Goal: Task Accomplishment & Management: Manage account settings

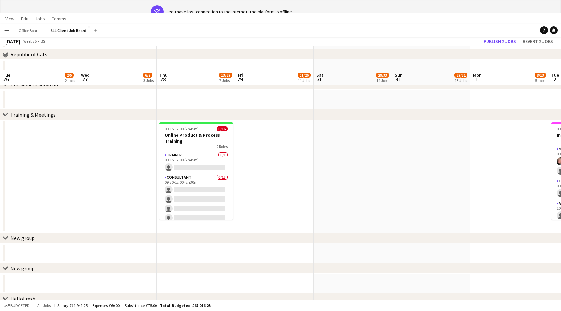
scroll to position [0, 302]
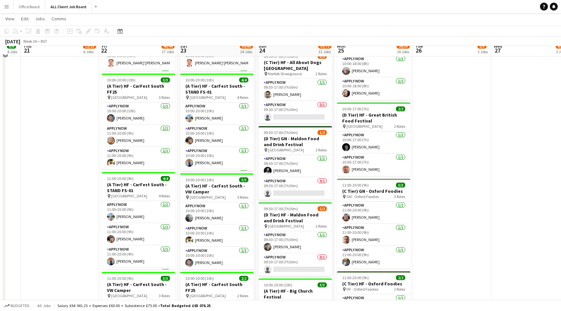
scroll to position [554, 0]
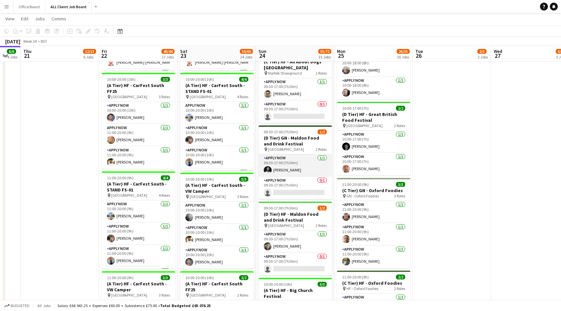
click at [296, 168] on app-card-role "APPLY NOW 1/1 09:30-17:00 (7h30m) Michael Corcoran" at bounding box center [296, 165] width 74 height 22
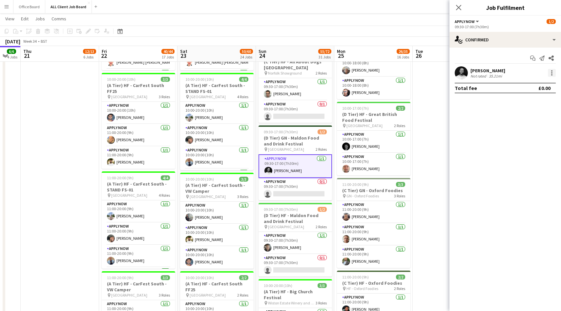
click at [554, 73] on div at bounding box center [552, 73] width 8 height 8
click at [528, 100] on span "Switch crew" at bounding box center [524, 101] width 28 height 6
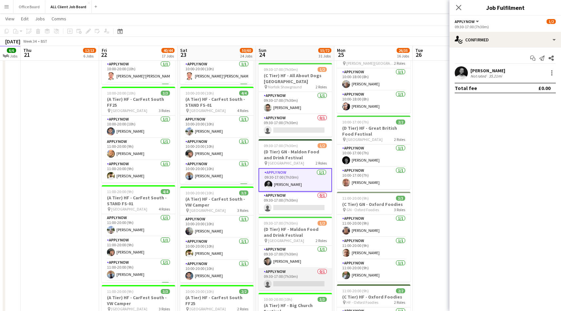
click at [306, 274] on app-card-role "APPLY NOW 0/1 09:30-17:00 (7h30m) single-neutral-actions" at bounding box center [296, 279] width 74 height 22
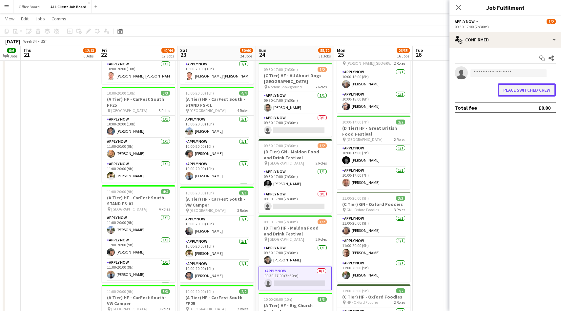
click at [523, 91] on button "Place switched crew" at bounding box center [527, 89] width 58 height 13
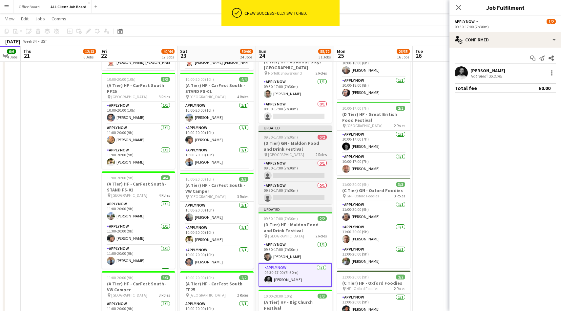
click at [302, 141] on h3 "(D Tier) GN - Maldon Food and Drink Festival" at bounding box center [296, 146] width 74 height 12
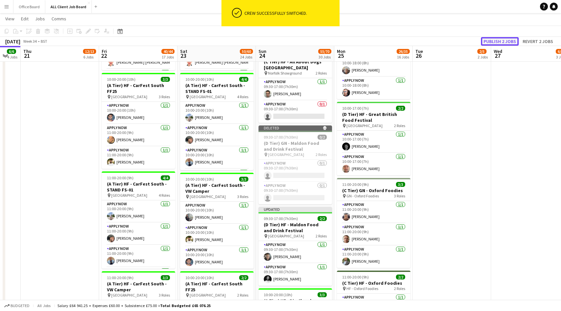
click at [495, 40] on button "Publish 2 jobs" at bounding box center [500, 41] width 38 height 9
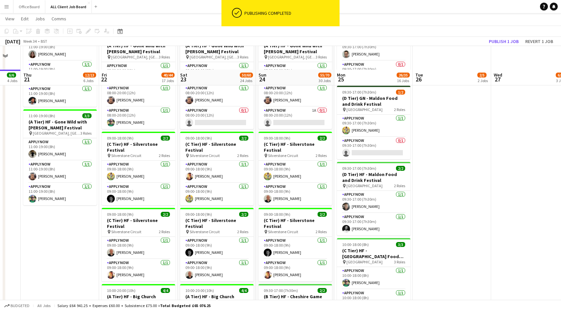
scroll to position [240, 0]
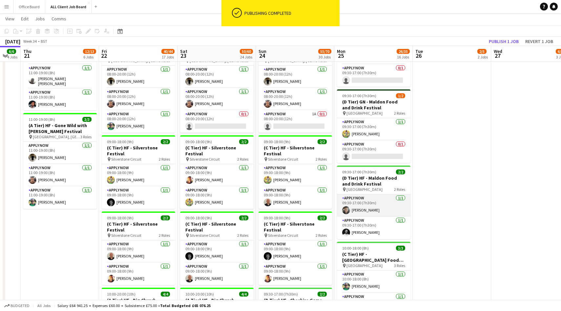
click at [377, 209] on app-card-role "APPLY NOW 1/1 09:30-17:00 (7h30m) Joseph Grayson" at bounding box center [374, 205] width 74 height 22
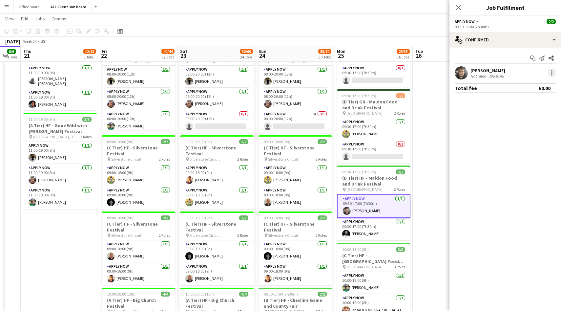
click at [554, 72] on div at bounding box center [552, 73] width 8 height 8
click at [527, 146] on span "Remove" at bounding box center [520, 148] width 20 height 6
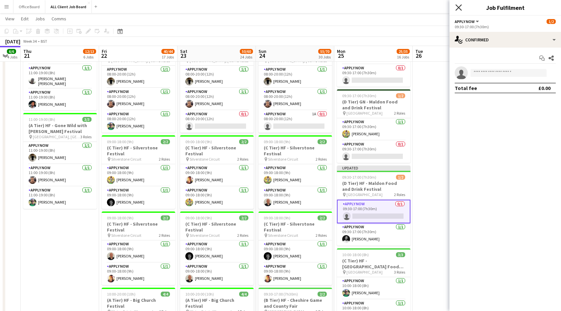
click at [459, 6] on icon "Close pop-in" at bounding box center [459, 7] width 6 height 6
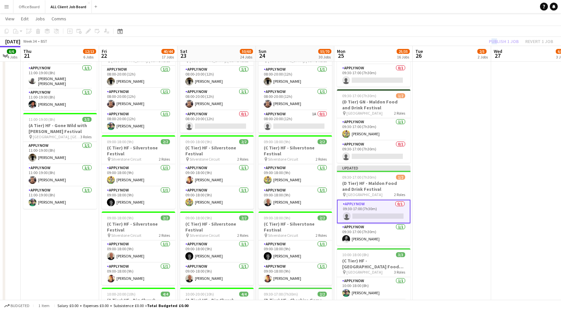
click at [494, 38] on div "Publish 1 job Revert 1 job" at bounding box center [521, 41] width 80 height 9
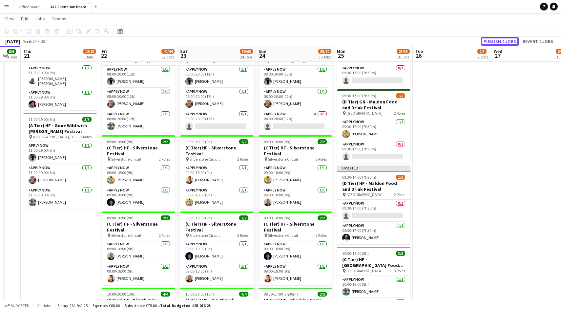
click at [494, 38] on button "Publish 4 jobs" at bounding box center [500, 41] width 38 height 9
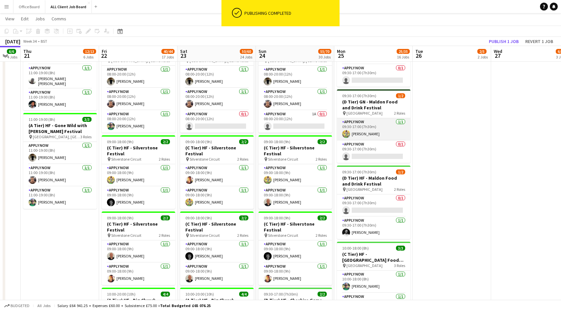
click at [374, 138] on app-card-role "APPLY NOW 1/1 09:30-17:00 (7h30m) Alex Waddingham" at bounding box center [374, 129] width 74 height 22
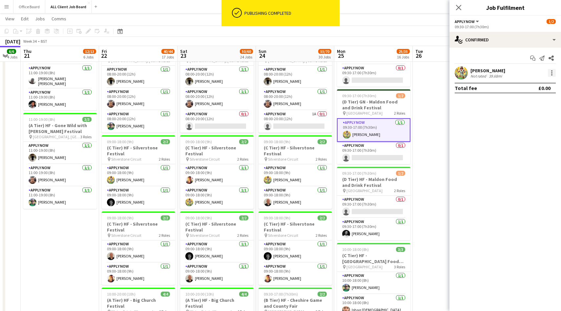
click at [553, 74] on div at bounding box center [552, 73] width 8 height 8
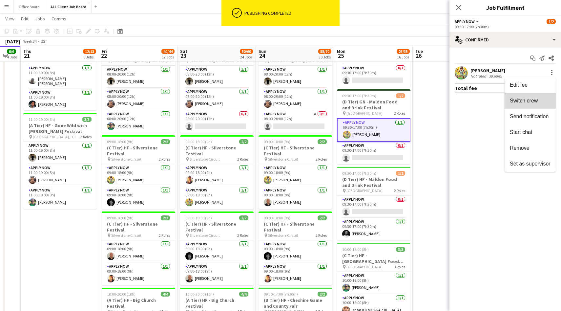
click at [528, 99] on span "Switch crew" at bounding box center [524, 101] width 28 height 6
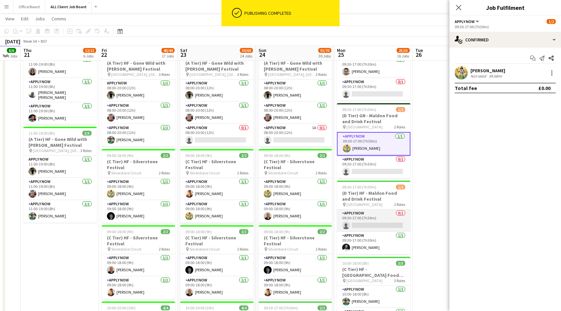
click at [365, 228] on app-card-role "APPLY NOW 0/1 09:30-17:00 (7h30m) single-neutral-actions" at bounding box center [374, 220] width 74 height 22
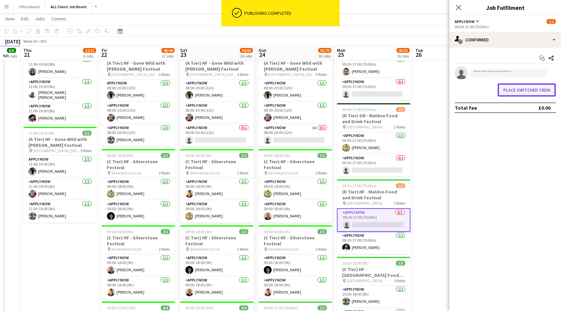
click at [514, 91] on button "Place switched crew" at bounding box center [527, 89] width 58 height 13
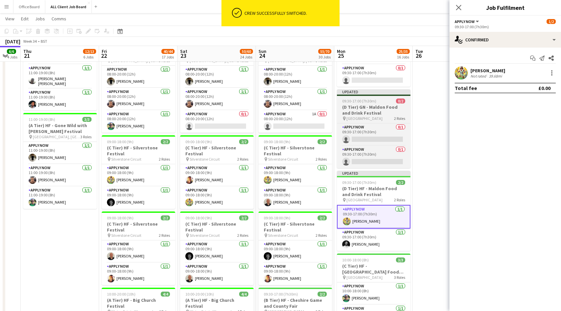
click at [379, 102] on div "09:30-17:00 (7h30m) 0/2" at bounding box center [374, 101] width 74 height 5
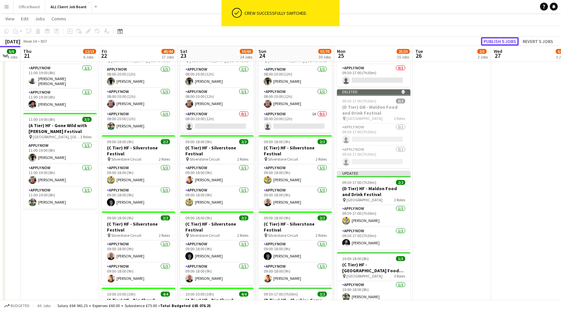
click at [500, 42] on button "Publish 5 jobs" at bounding box center [500, 41] width 38 height 9
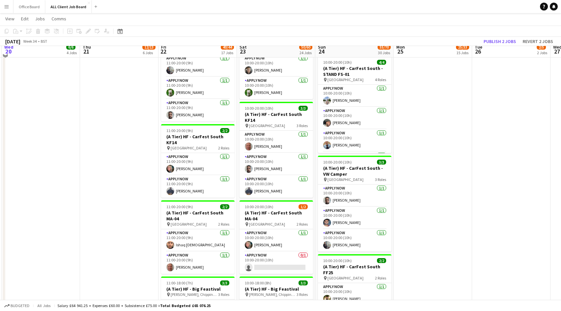
scroll to position [794, 0]
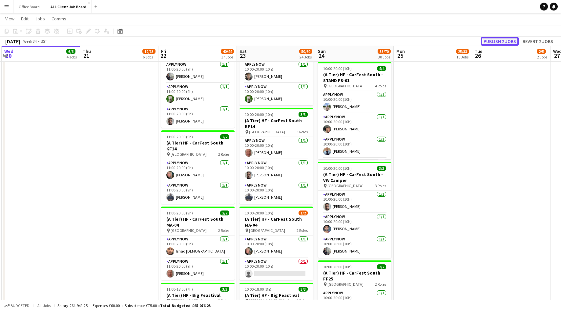
click at [499, 41] on button "Publish 2 jobs" at bounding box center [500, 41] width 38 height 9
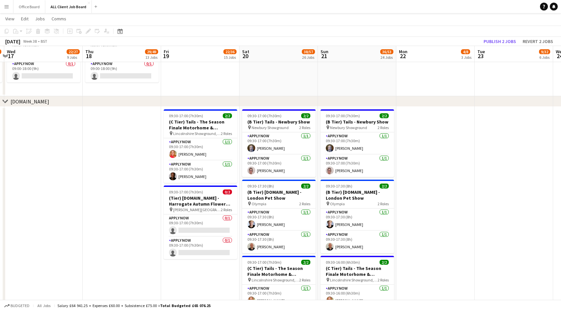
scroll to position [2457, 0]
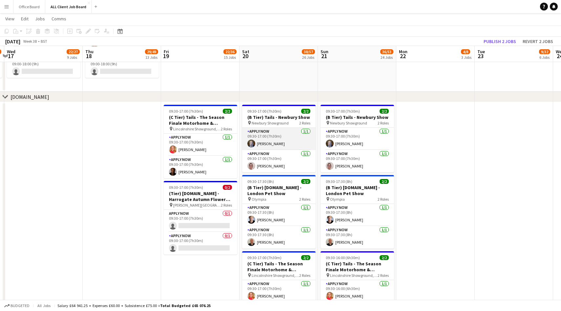
click at [297, 143] on app-card-role "APPLY NOW 1/1 09:30-17:00 (7h30m) Michael Davis" at bounding box center [279, 139] width 74 height 22
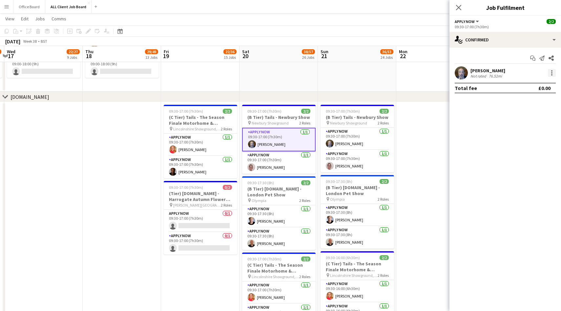
click at [552, 75] on div at bounding box center [552, 74] width 1 height 1
click at [527, 105] on button "Switch crew" at bounding box center [530, 101] width 51 height 16
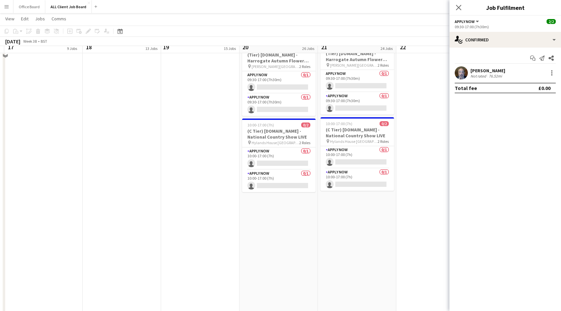
scroll to position [2757, 0]
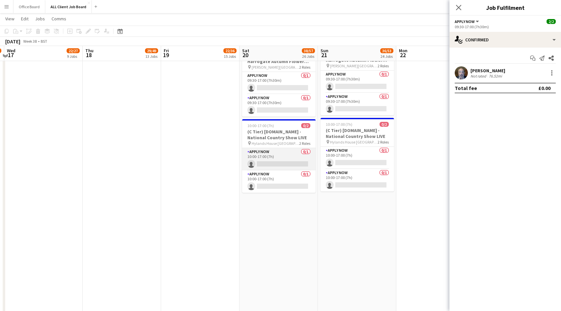
click at [288, 158] on app-card-role "APPLY NOW 0/1 10:00-17:00 (7h) single-neutral-actions" at bounding box center [279, 159] width 74 height 22
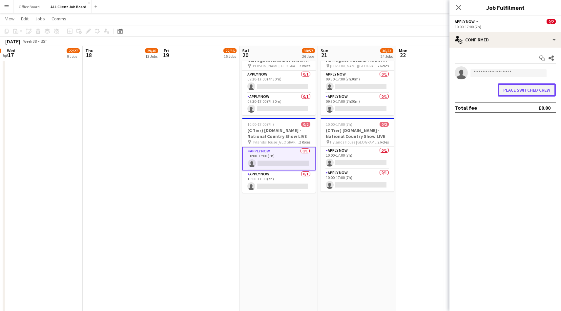
click at [540, 89] on button "Place switched crew" at bounding box center [527, 89] width 58 height 13
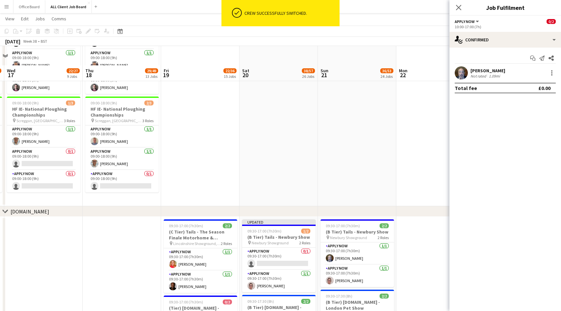
scroll to position [2408, 0]
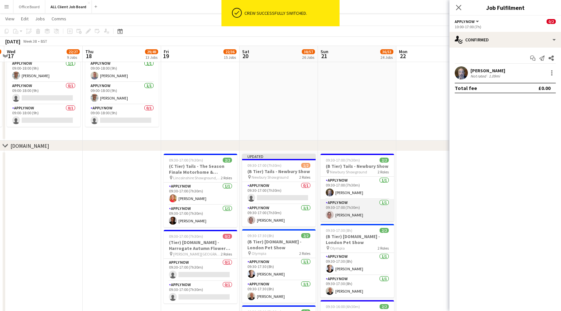
click at [365, 200] on app-card-role "APPLY NOW 1/1 09:30-17:00 (7h30m) Angela Flannery" at bounding box center [358, 210] width 74 height 22
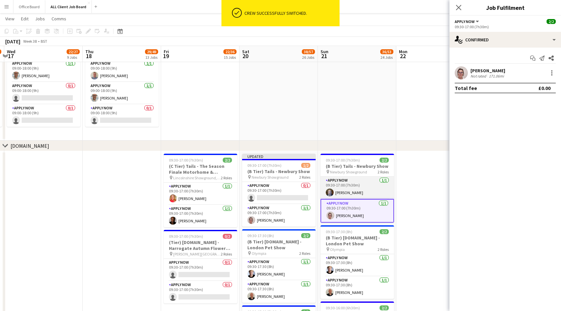
click at [366, 188] on app-card-role "APPLY NOW 1/1 09:30-17:00 (7h30m) Michael Davis" at bounding box center [358, 188] width 74 height 22
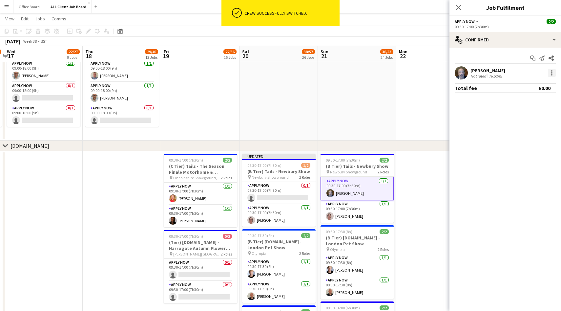
click at [553, 69] on div at bounding box center [552, 73] width 8 height 8
click at [533, 102] on span "Switch crew" at bounding box center [524, 101] width 28 height 6
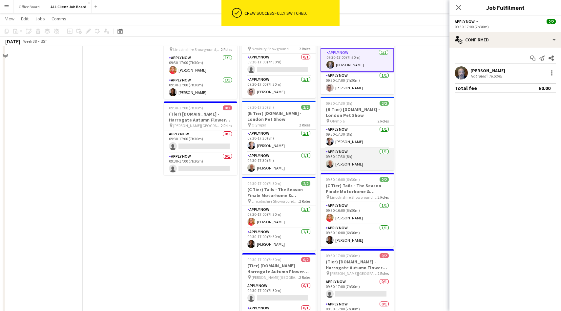
scroll to position [2729, 0]
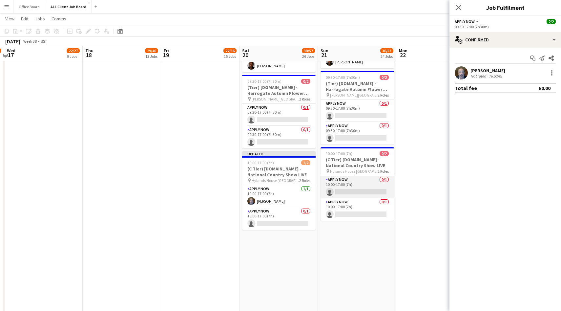
click at [361, 184] on app-card-role "APPLY NOW 0/1 10:00-17:00 (7h) single-neutral-actions" at bounding box center [358, 187] width 74 height 22
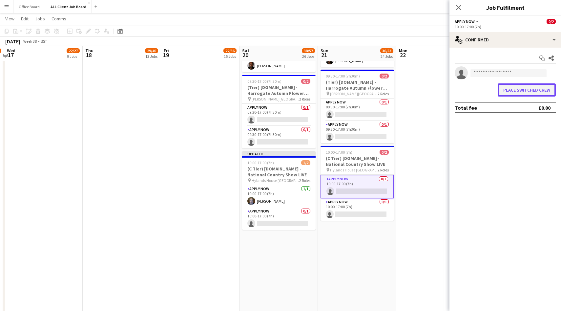
click at [513, 93] on button "Place switched crew" at bounding box center [527, 89] width 58 height 13
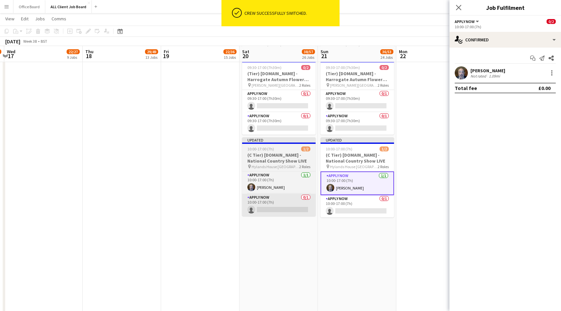
click at [273, 205] on app-card-role "APPLY NOW 0/1 10:00-17:00 (7h) single-neutral-actions" at bounding box center [279, 205] width 74 height 22
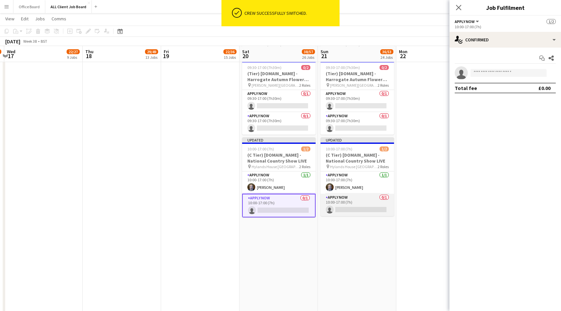
click at [357, 207] on app-card-role "APPLY NOW 0/1 10:00-17:00 (7h) single-neutral-actions" at bounding box center [358, 205] width 74 height 22
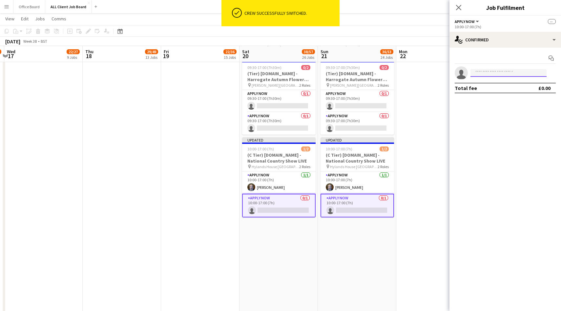
click at [485, 74] on input at bounding box center [509, 73] width 76 height 8
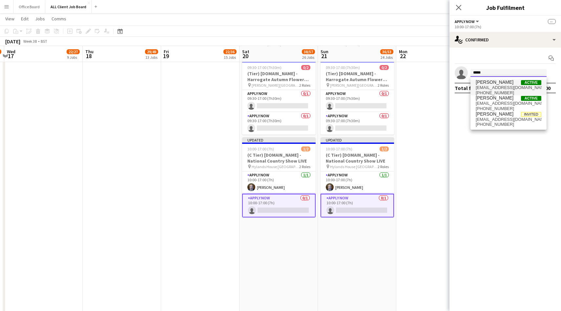
type input "*****"
click at [495, 90] on span "+447400576702" at bounding box center [509, 92] width 66 height 5
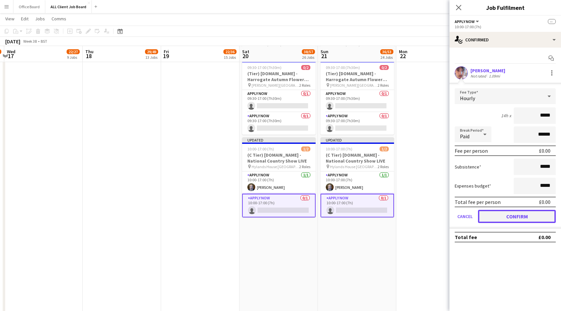
click at [528, 214] on button "Confirm" at bounding box center [517, 216] width 78 height 13
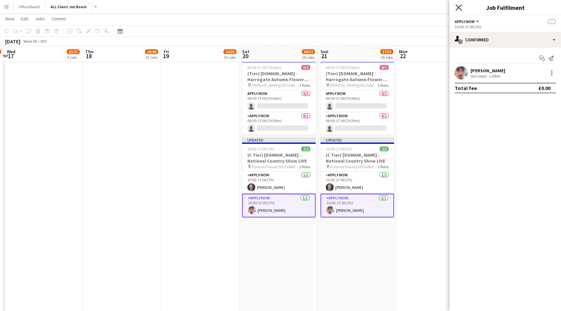
click at [460, 9] on icon at bounding box center [459, 7] width 6 height 6
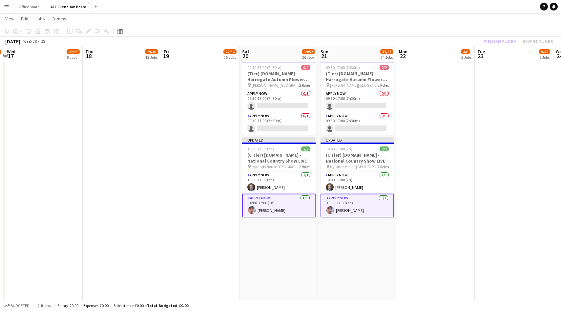
click at [503, 42] on div "Publish 2 jobs Revert 2 jobs" at bounding box center [518, 41] width 85 height 9
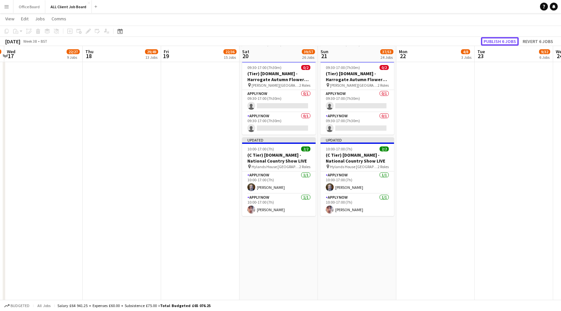
click at [503, 42] on button "Publish 6 jobs" at bounding box center [500, 41] width 38 height 9
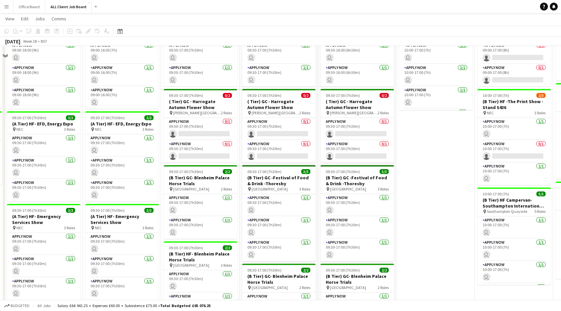
scroll to position [1024, 0]
